Goal: Task Accomplishment & Management: Use online tool/utility

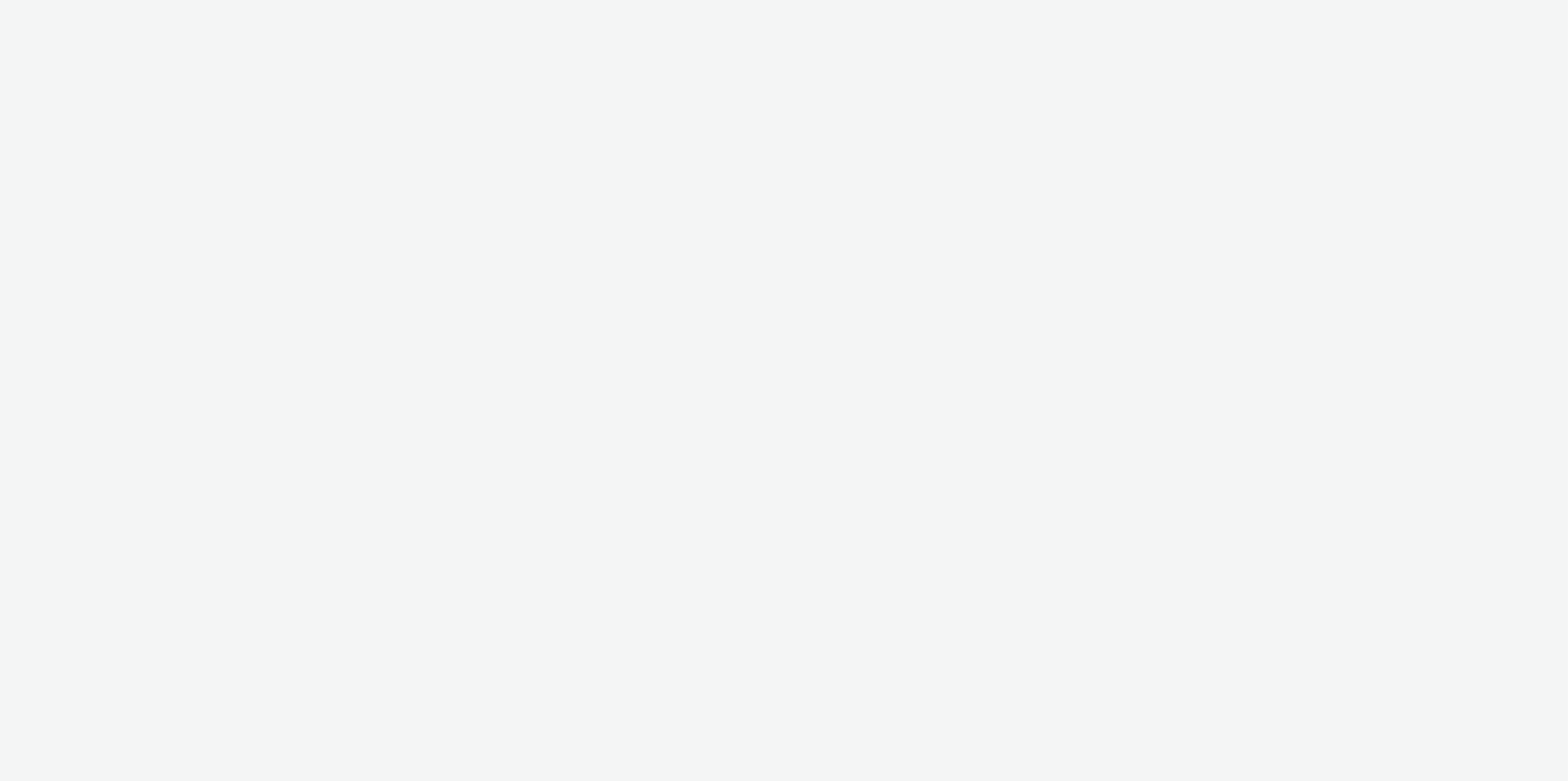
select select "c2295f28-7c96-446f-b279-53c23ee2b854"
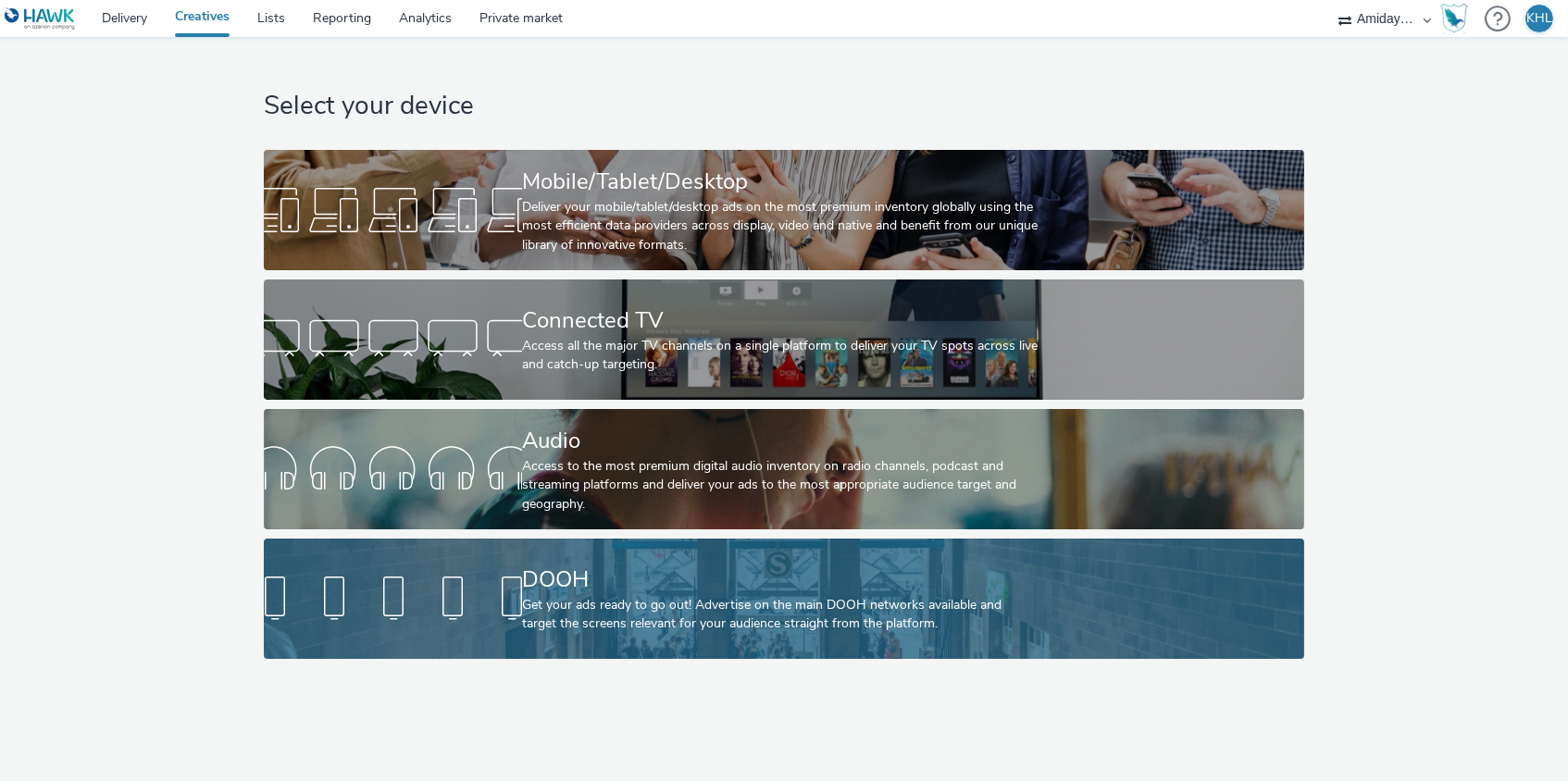
click at [530, 592] on div "DOOH" at bounding box center [780, 580] width 517 height 32
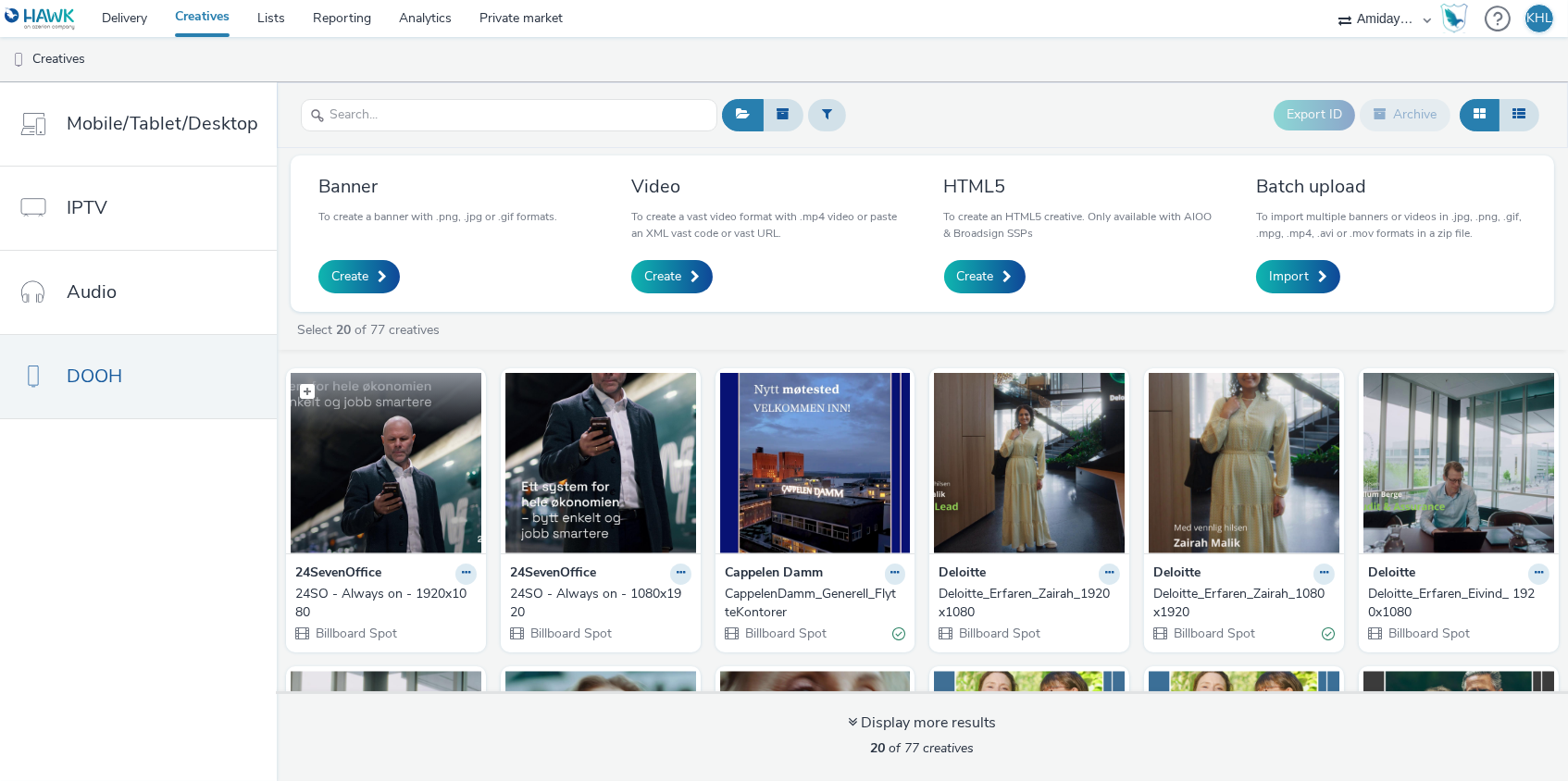
click at [374, 483] on img at bounding box center [386, 463] width 190 height 181
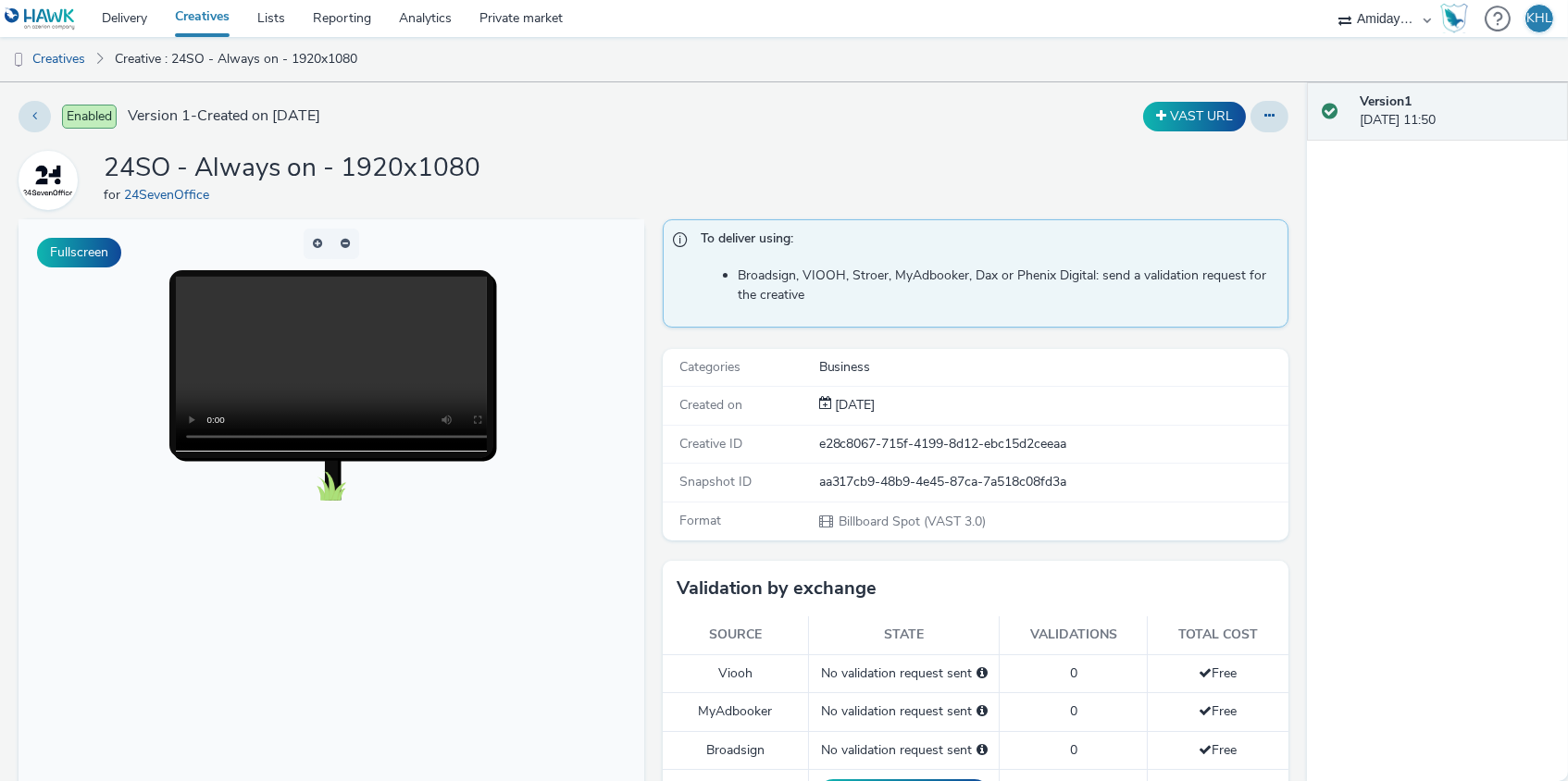
click at [212, 22] on link "Creatives" at bounding box center [202, 18] width 83 height 37
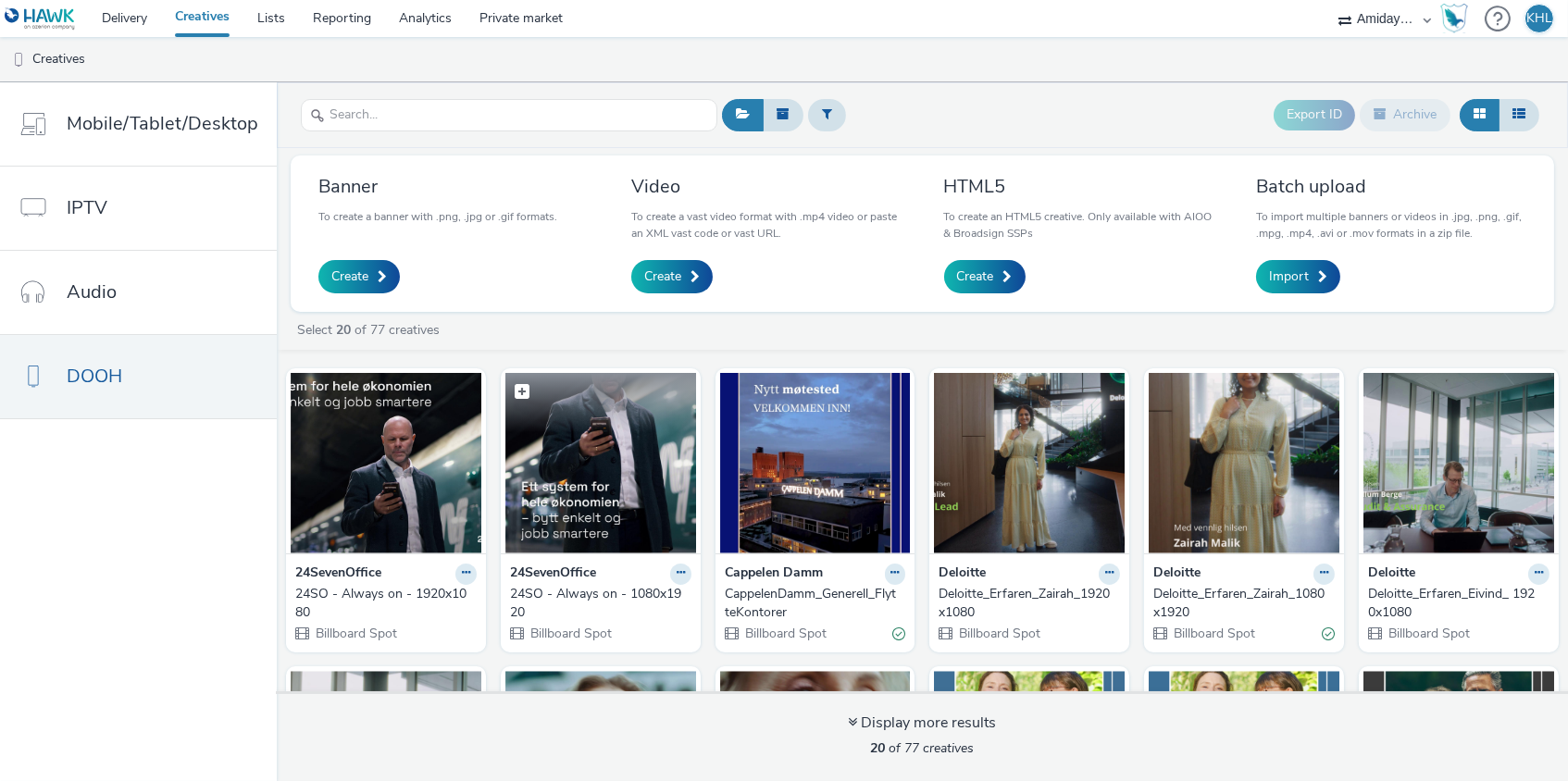
click at [624, 484] on img at bounding box center [600, 463] width 190 height 181
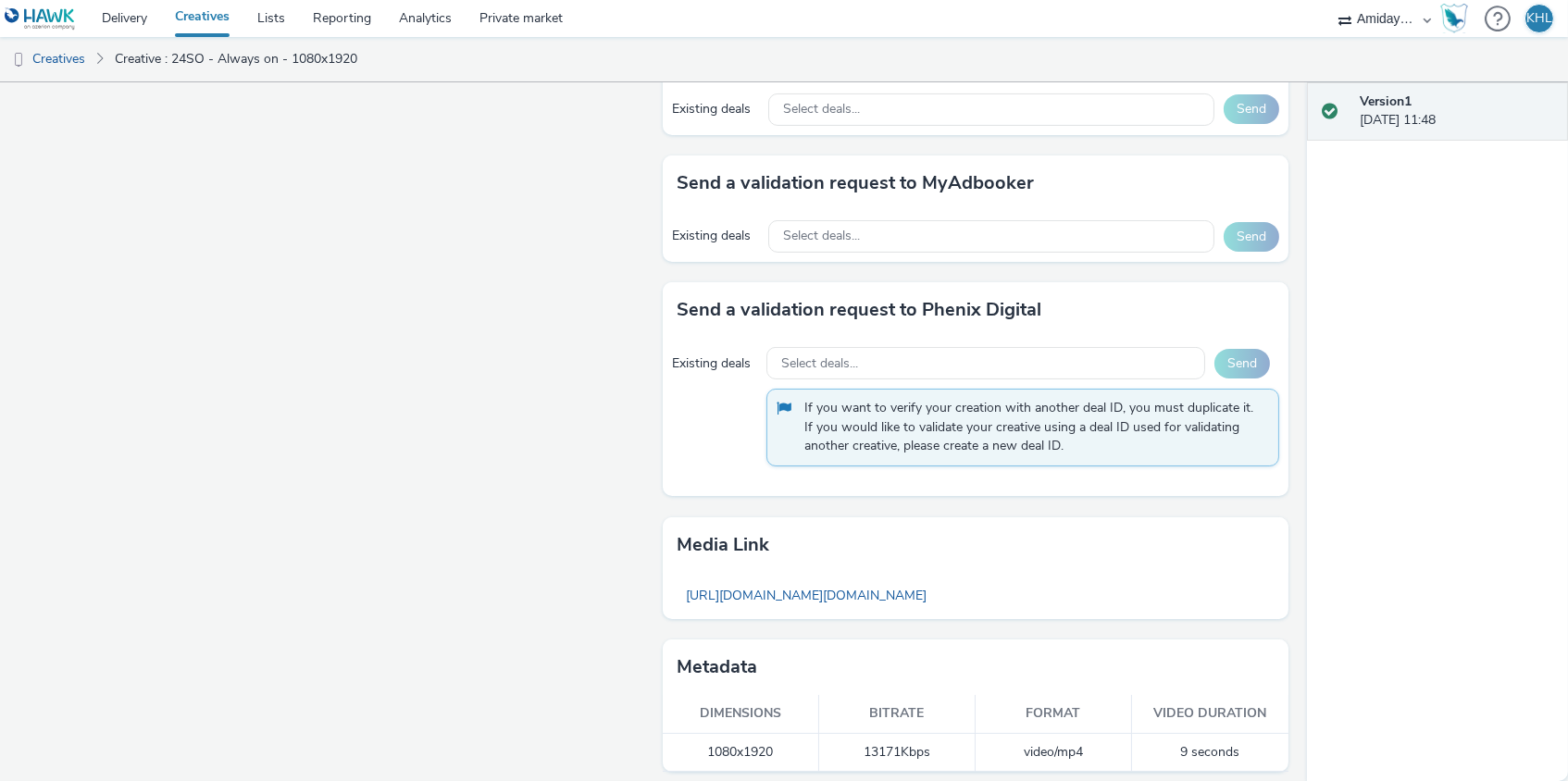
scroll to position [1025, 0]
click at [146, 17] on link "Delivery" at bounding box center [124, 18] width 73 height 37
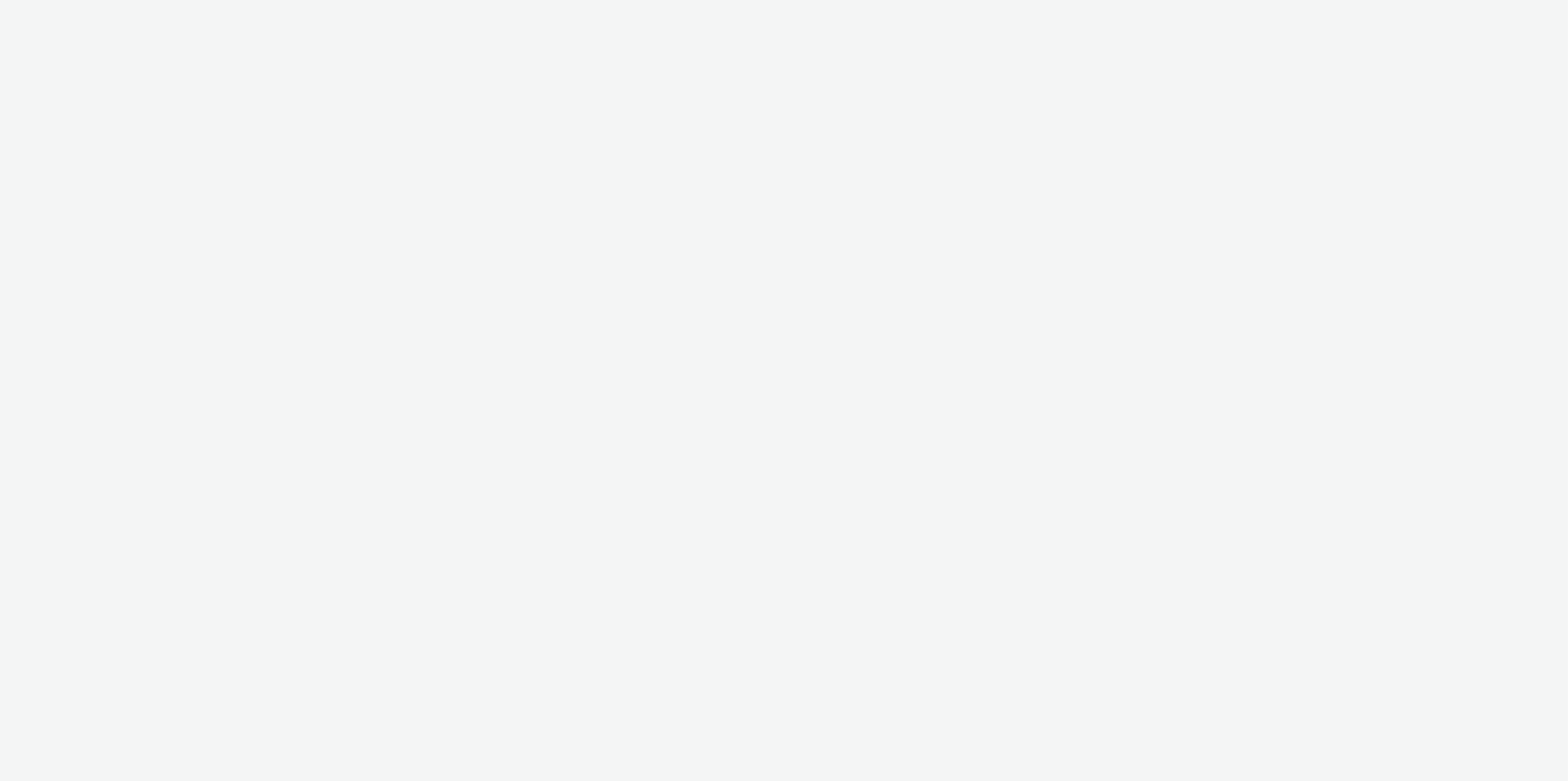
select select "9bcd8e0d-5764-4b89-88fe-b89ee02050ce"
select select "b9dae05b-e3f1-4ff2-954b-b373158465c4"
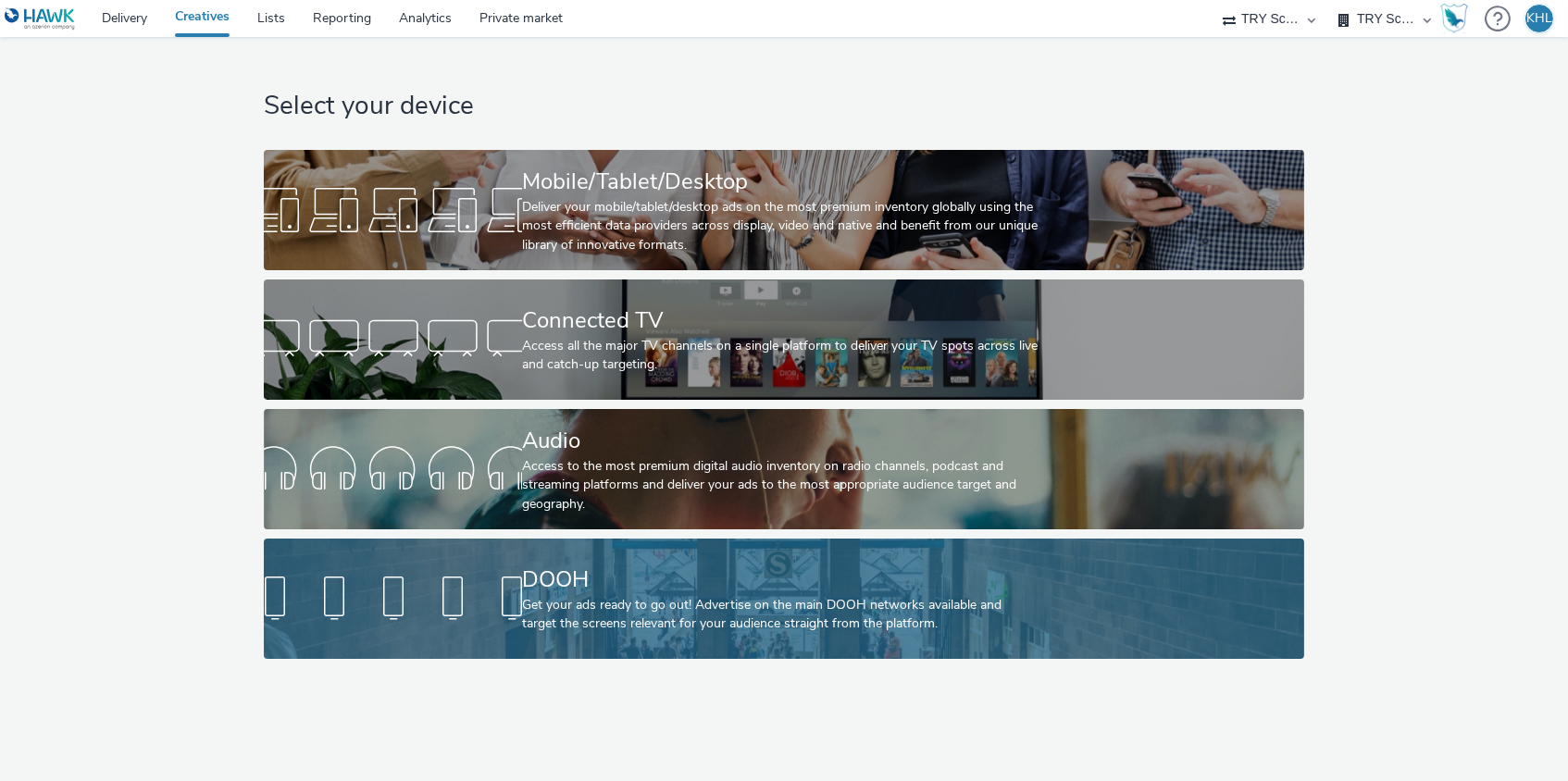
click at [369, 596] on div at bounding box center [392, 598] width 258 height 59
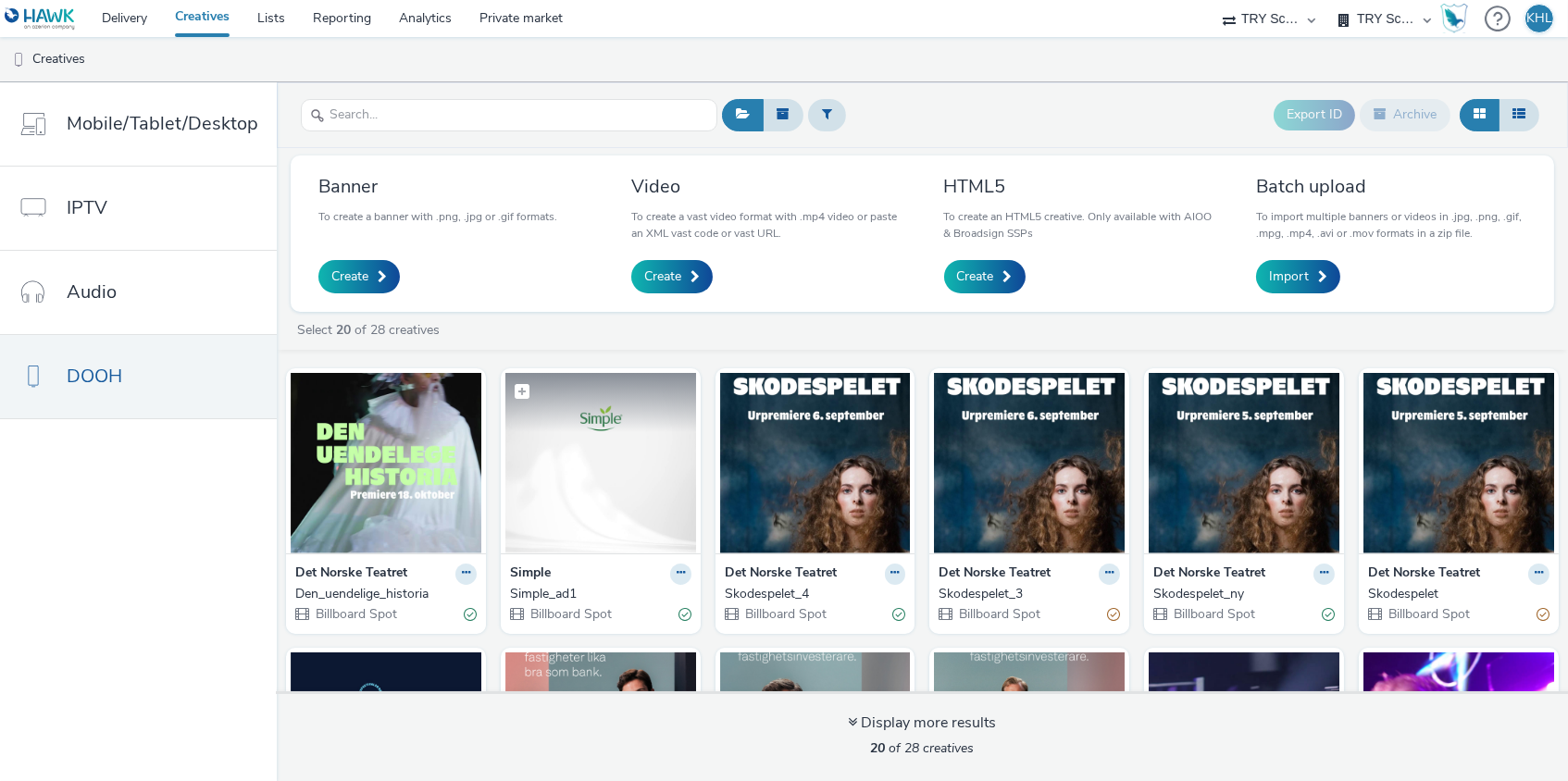
click at [615, 496] on img at bounding box center [600, 463] width 190 height 181
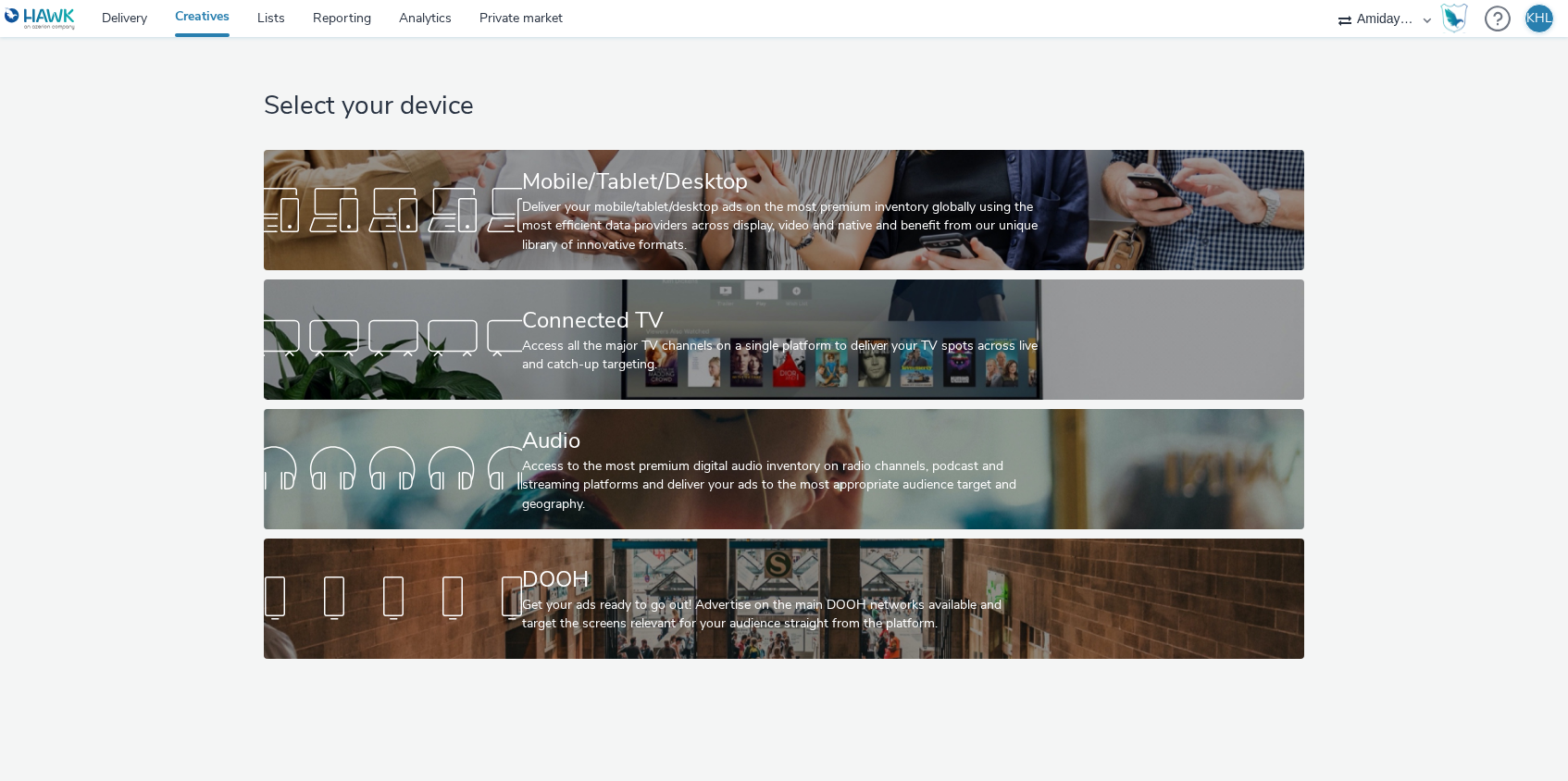
select select "c2295f28-7c96-446f-b279-53c23ee2b854"
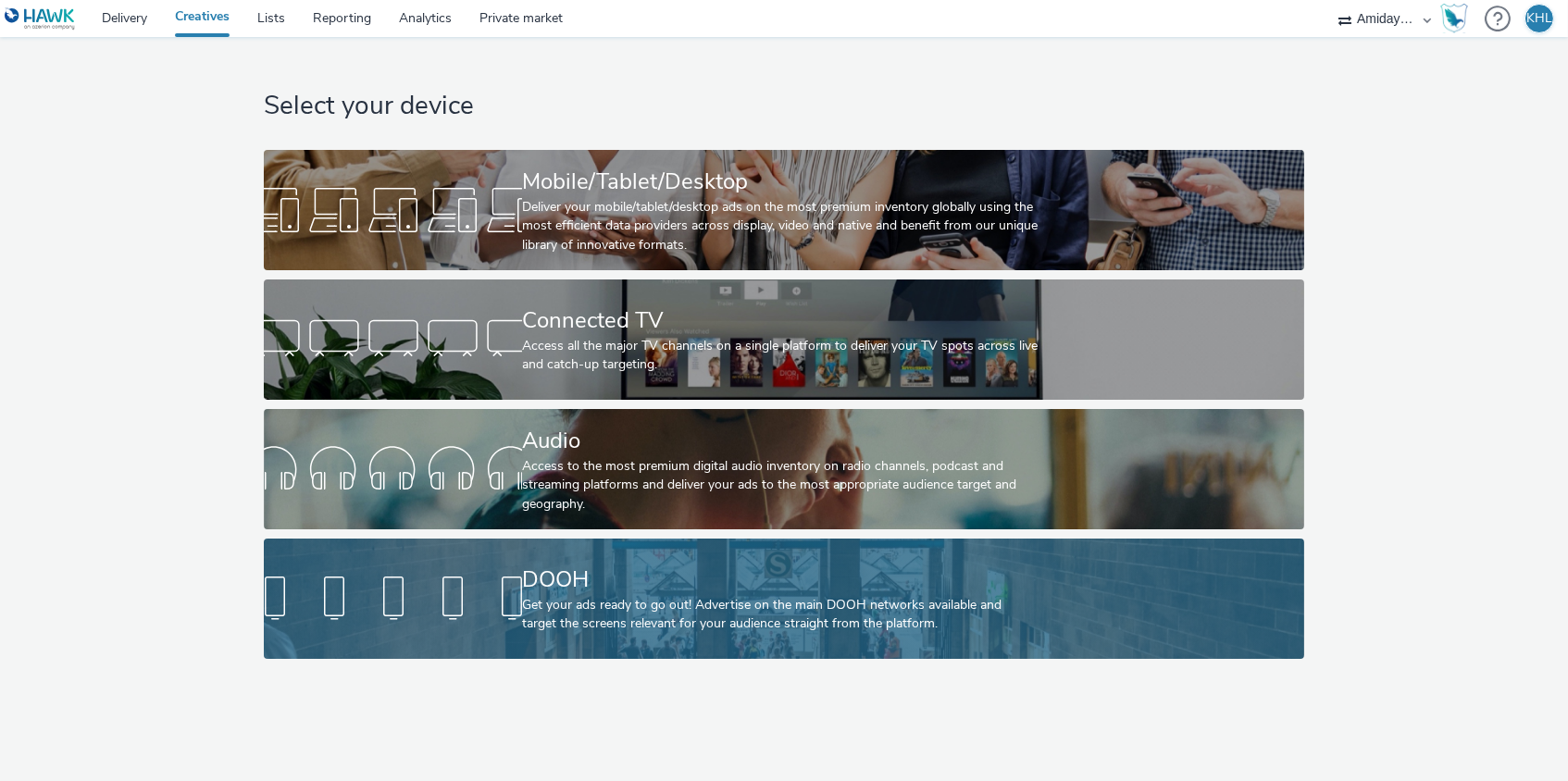
click at [550, 589] on div "DOOH" at bounding box center [780, 580] width 517 height 32
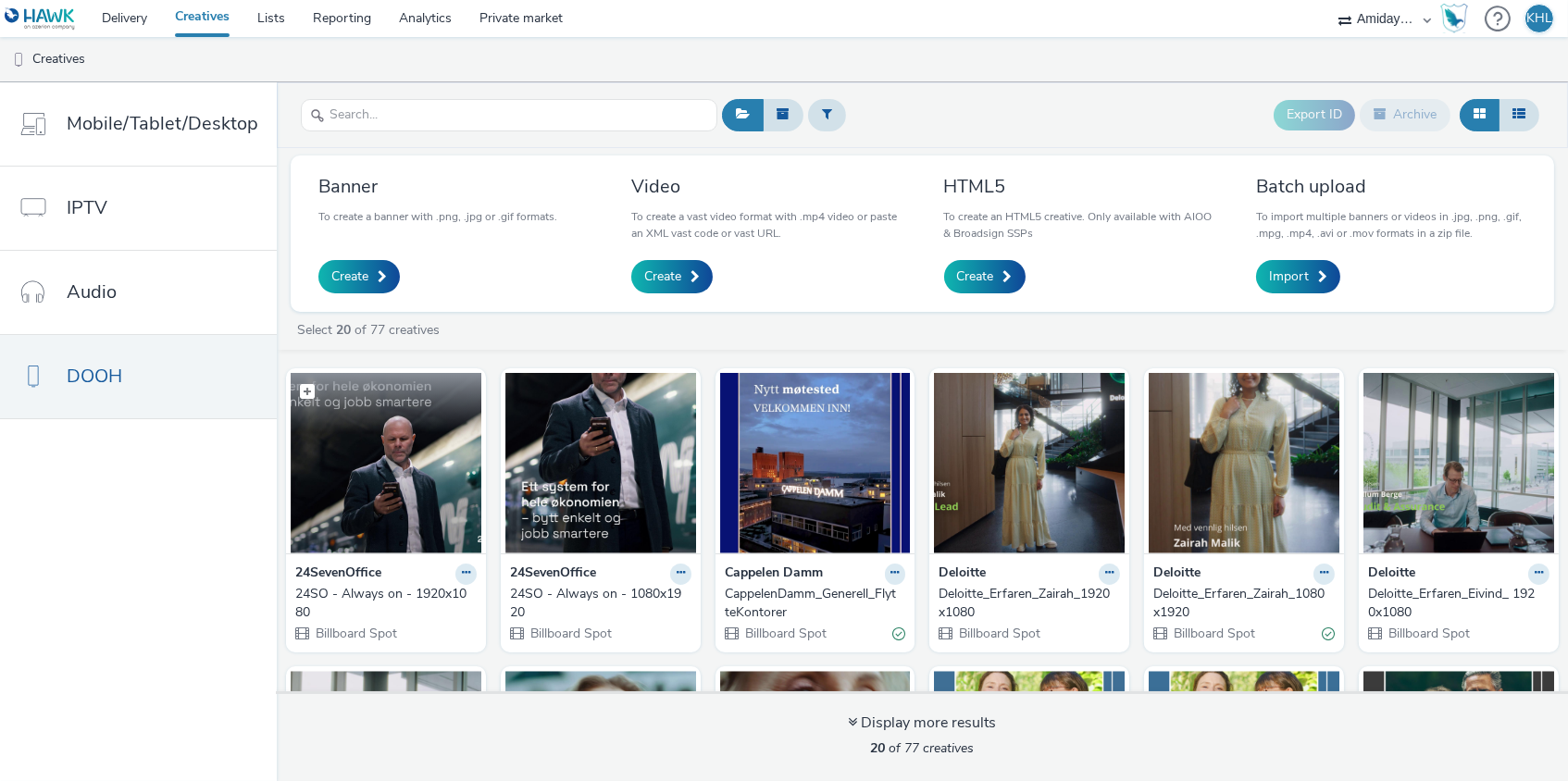
click at [422, 467] on img at bounding box center [386, 463] width 190 height 181
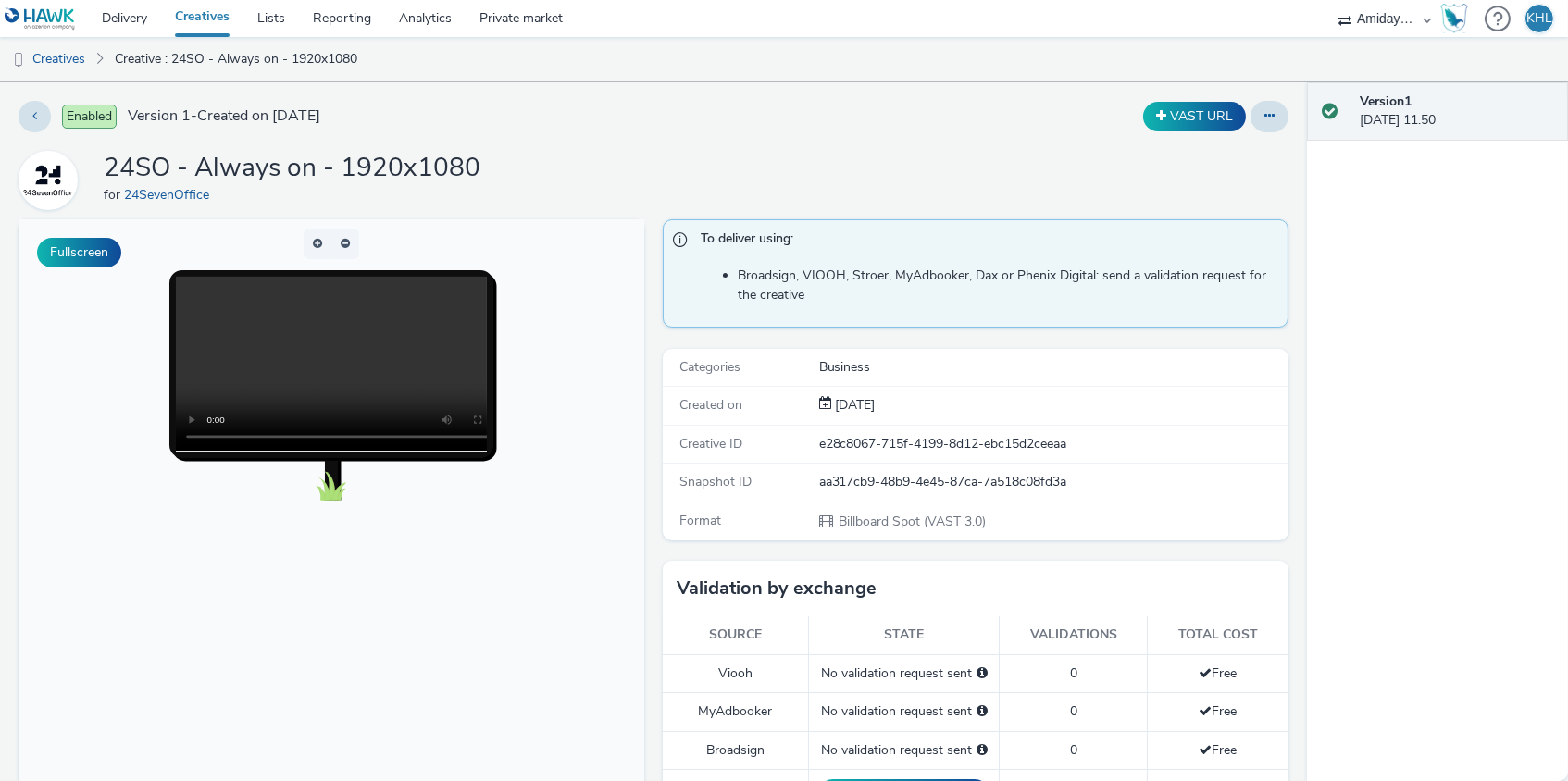
click at [194, 10] on link "Creatives" at bounding box center [202, 18] width 83 height 37
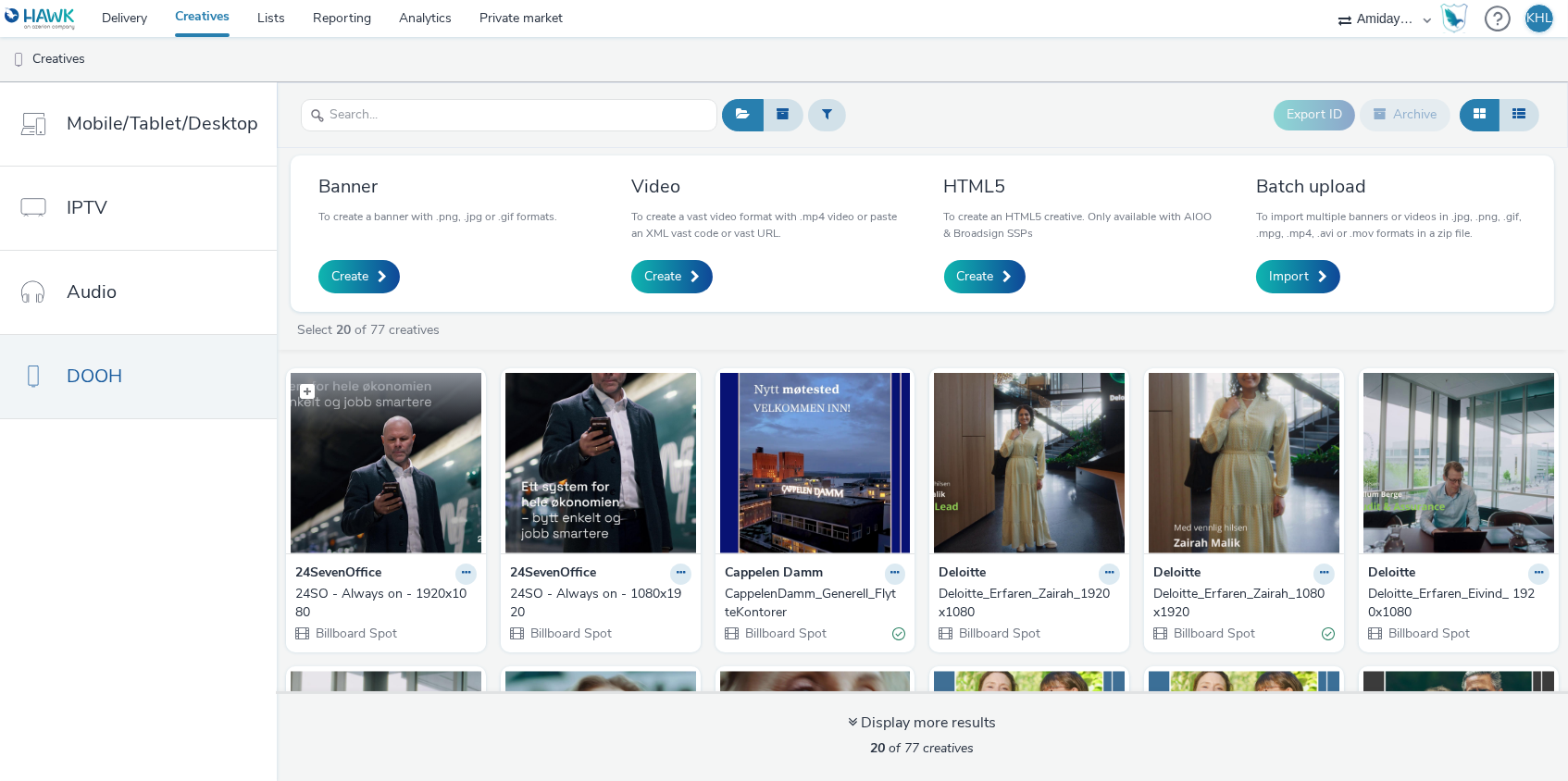
click at [384, 527] on img at bounding box center [386, 463] width 190 height 181
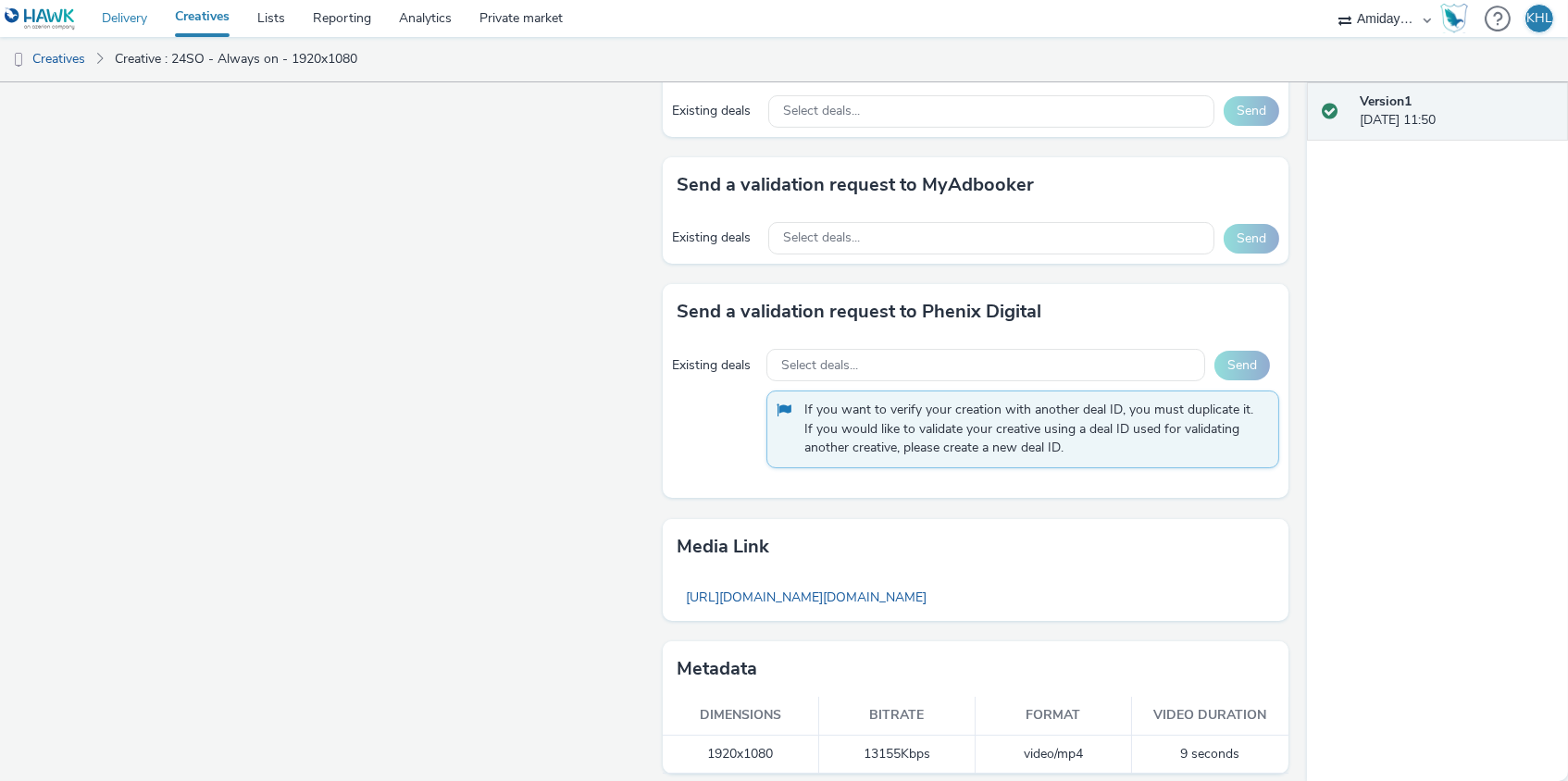
click at [127, 20] on link "Delivery" at bounding box center [124, 18] width 73 height 37
